Goal: Information Seeking & Learning: Learn about a topic

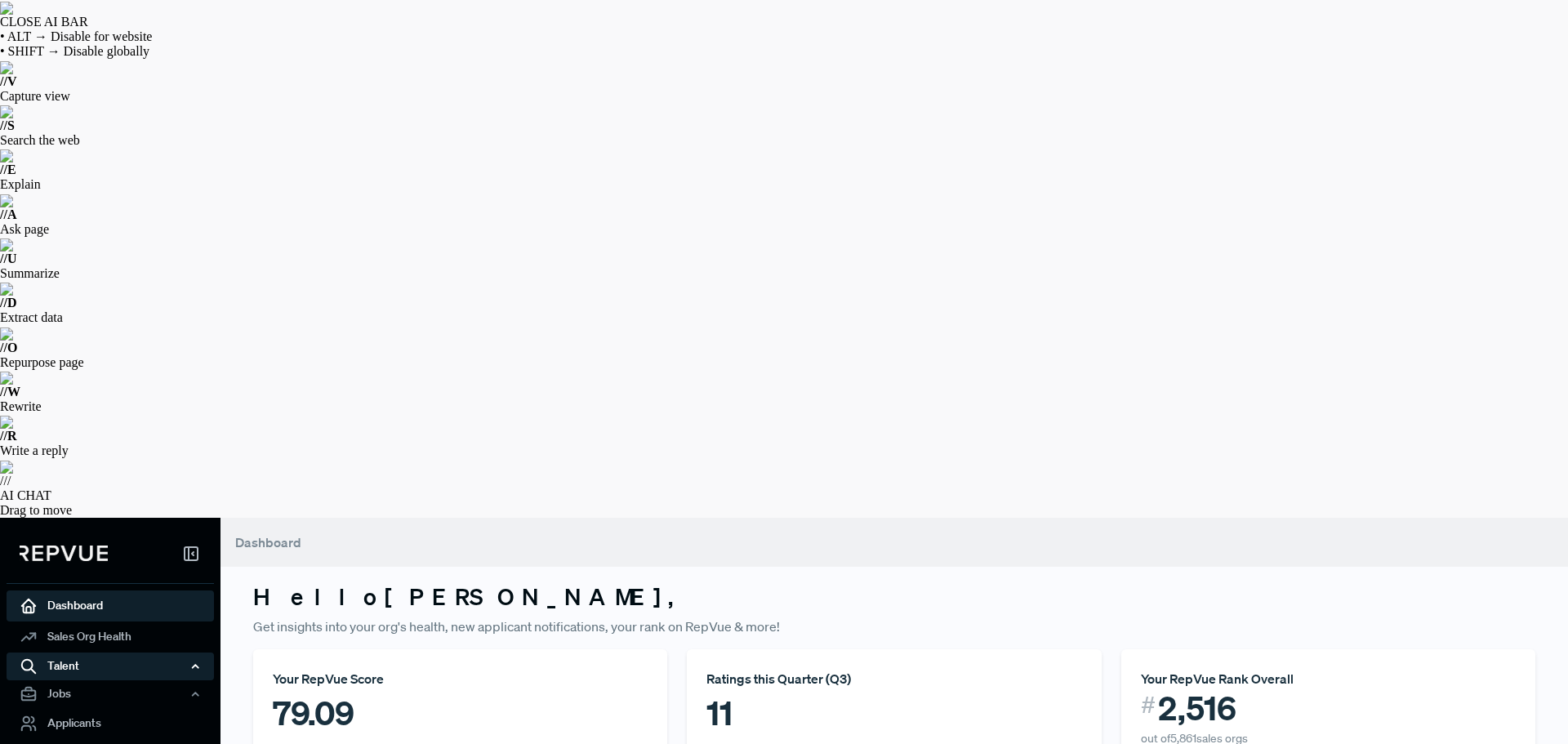
click at [82, 652] on div "Talent" at bounding box center [110, 666] width 207 height 27
click at [89, 684] on link "Talent Data" at bounding box center [132, 697] width 207 height 27
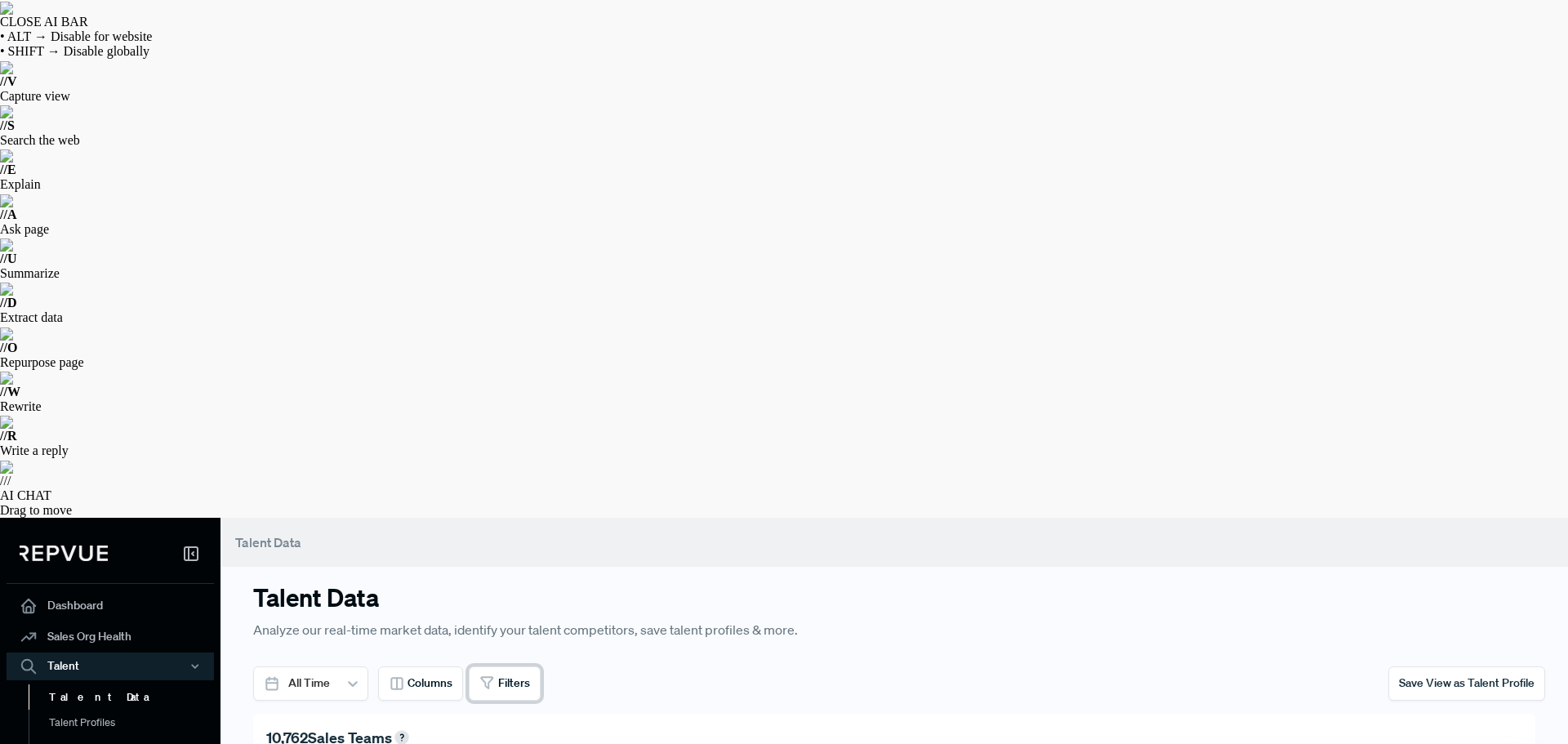
click at [514, 666] on button "Filters" at bounding box center [505, 683] width 71 height 34
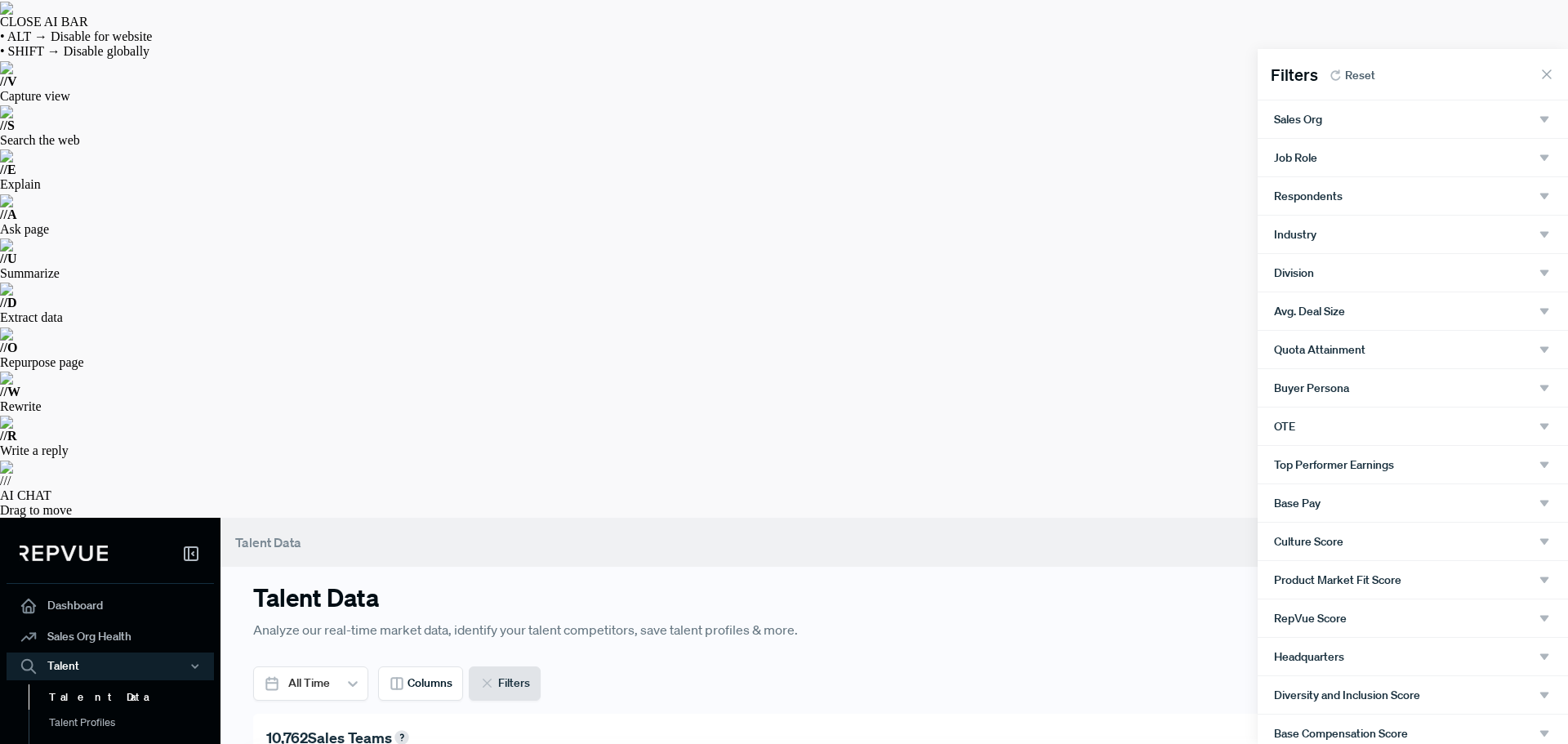
click at [1339, 113] on div "Sales Org" at bounding box center [1412, 119] width 310 height 38
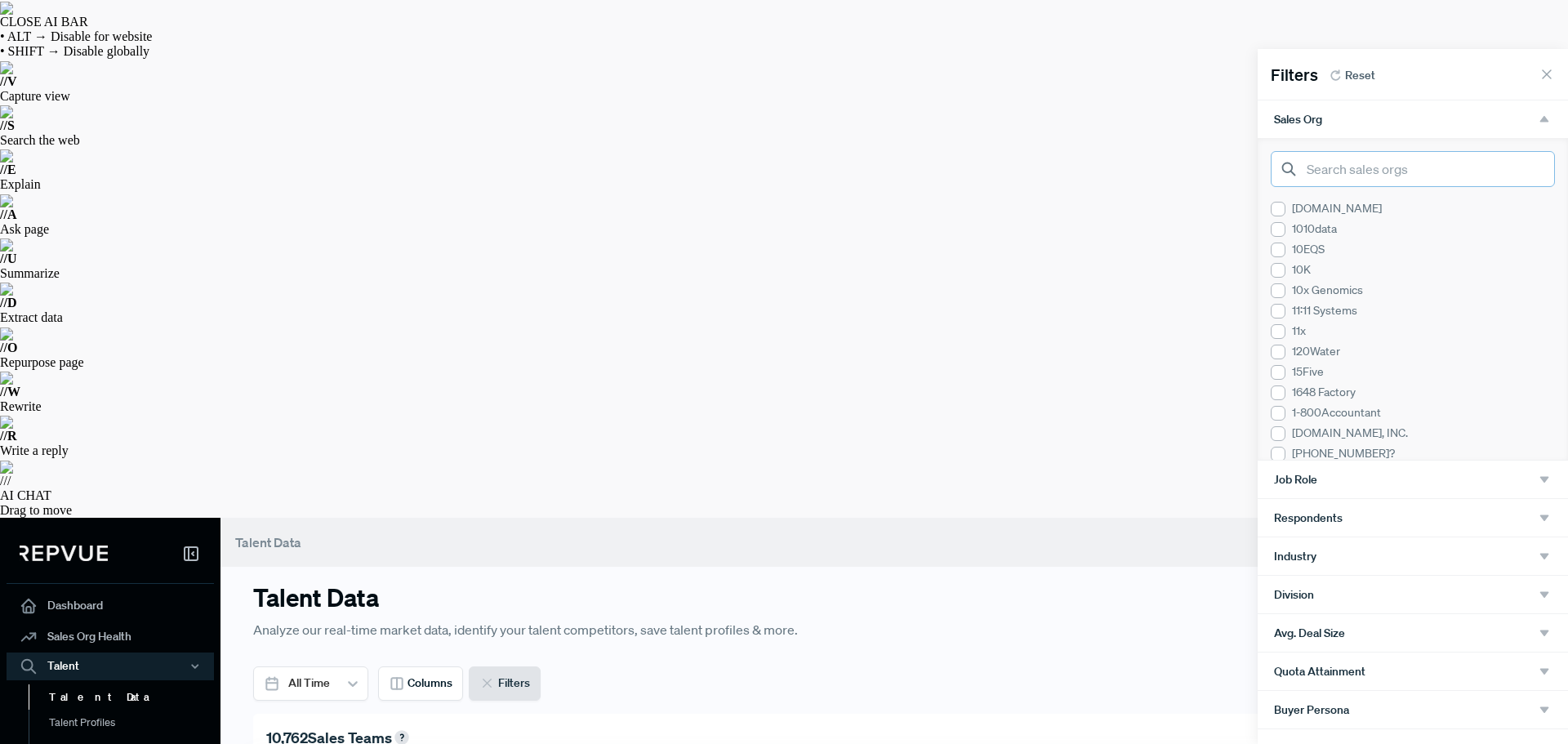
click at [1318, 169] on input "search" at bounding box center [1412, 169] width 284 height 36
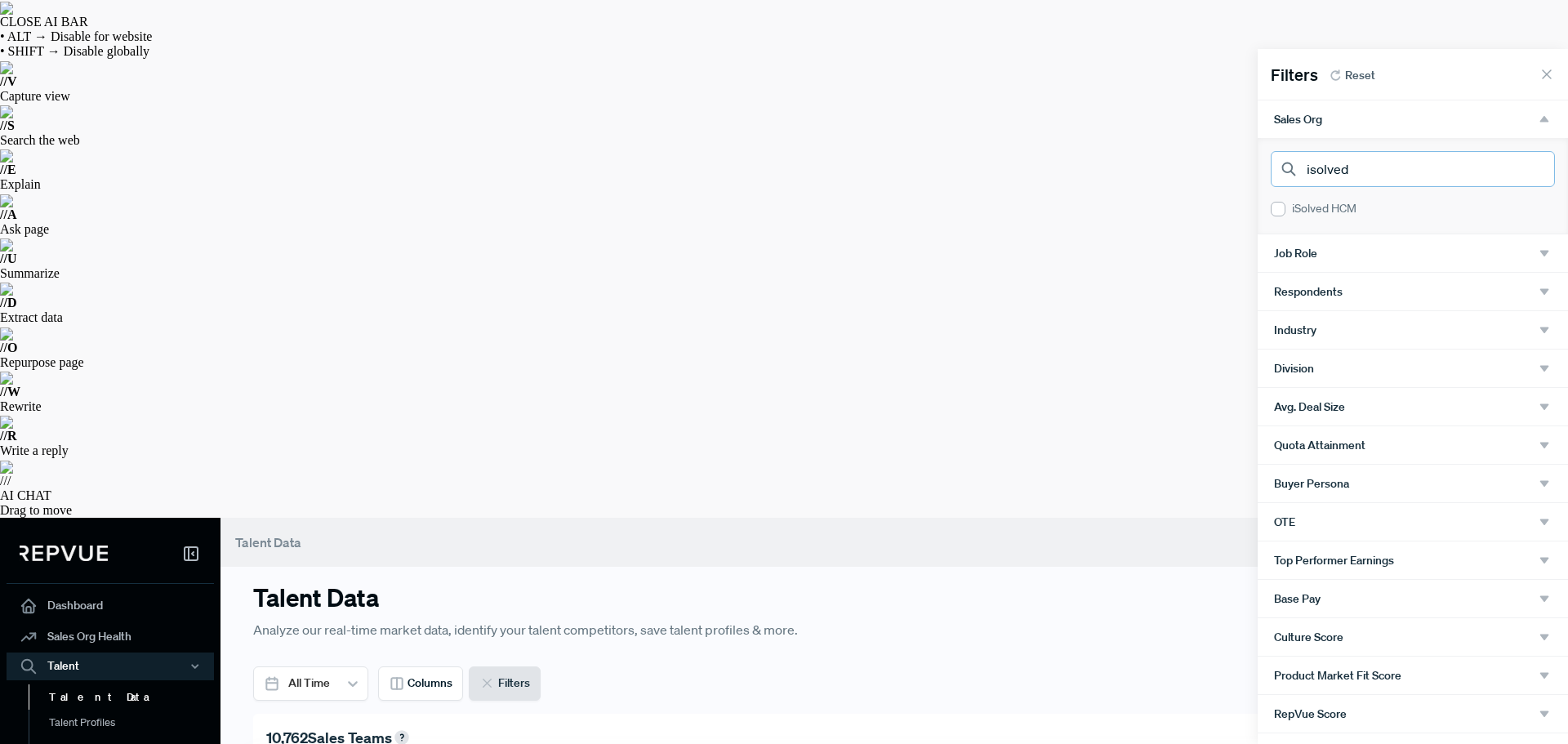
type input "isolved"
click at [1281, 204] on div at bounding box center [1278, 209] width 15 height 15
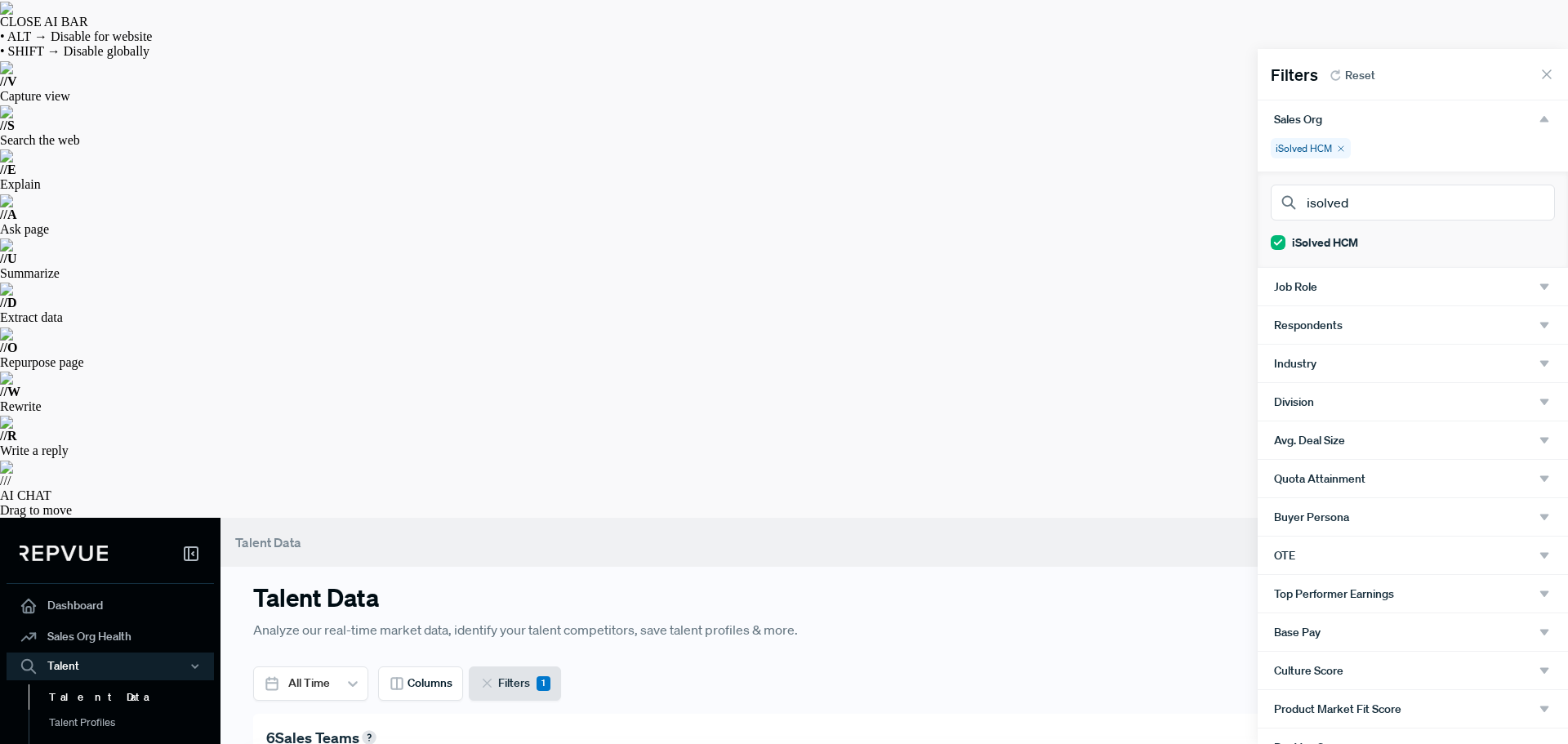
click at [976, 145] on div at bounding box center [784, 372] width 1568 height 744
